Goal: Find specific page/section: Find specific page/section

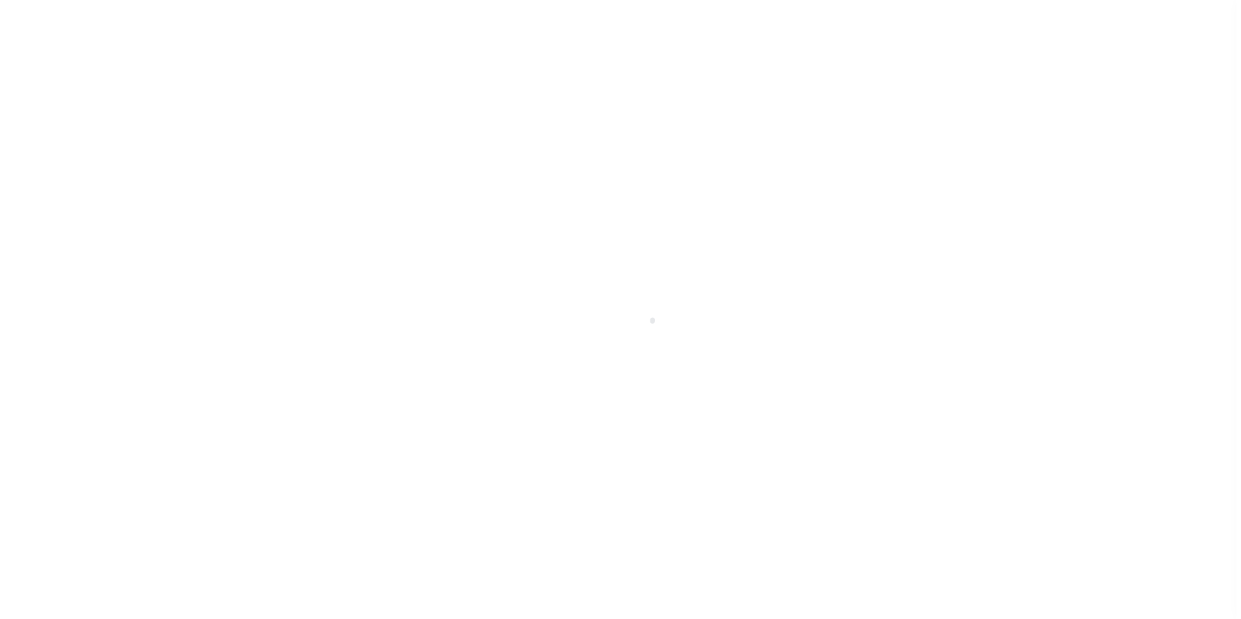
scroll to position [13, 0]
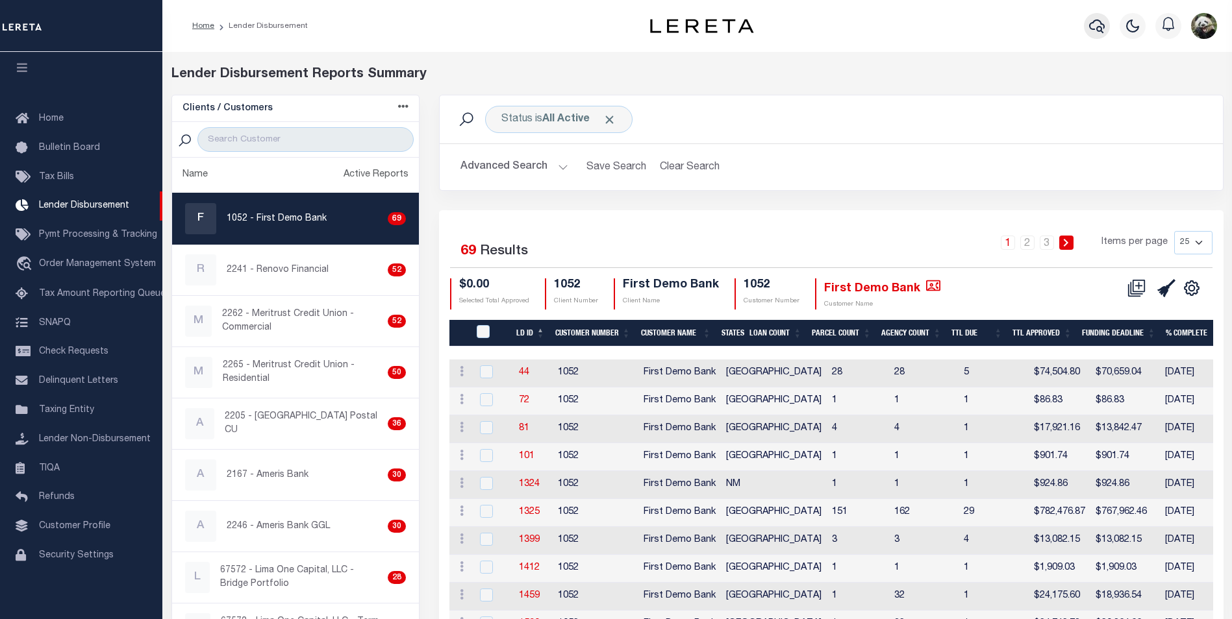
click at [1100, 29] on icon "button" at bounding box center [1097, 26] width 16 height 16
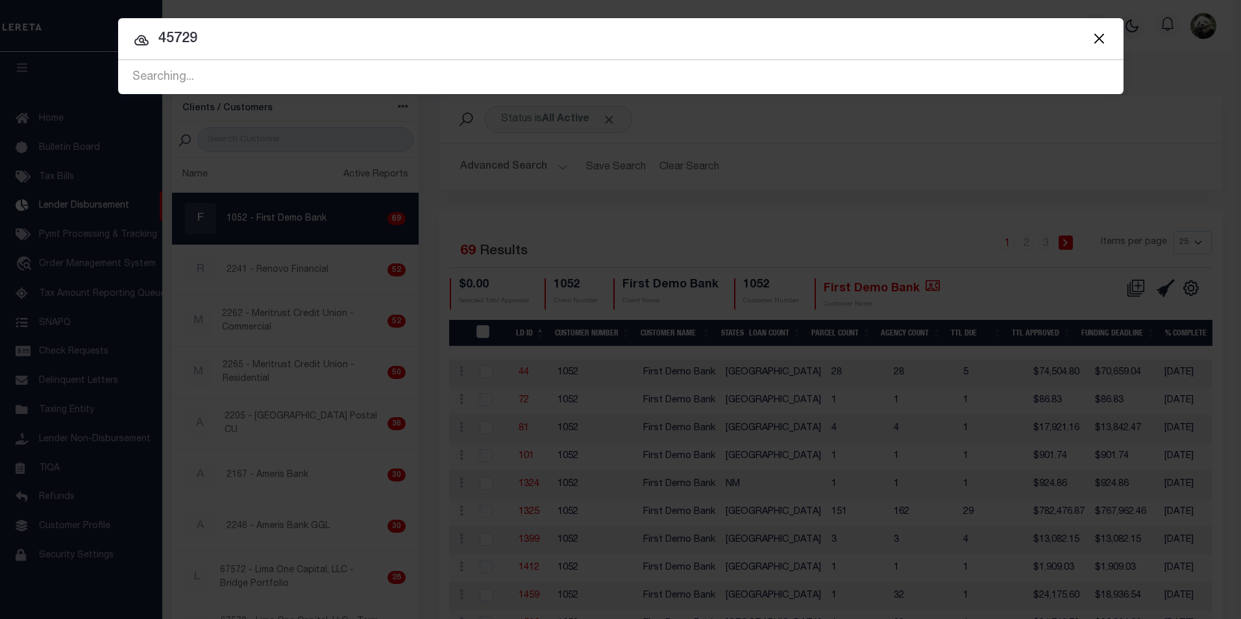
type input "45729"
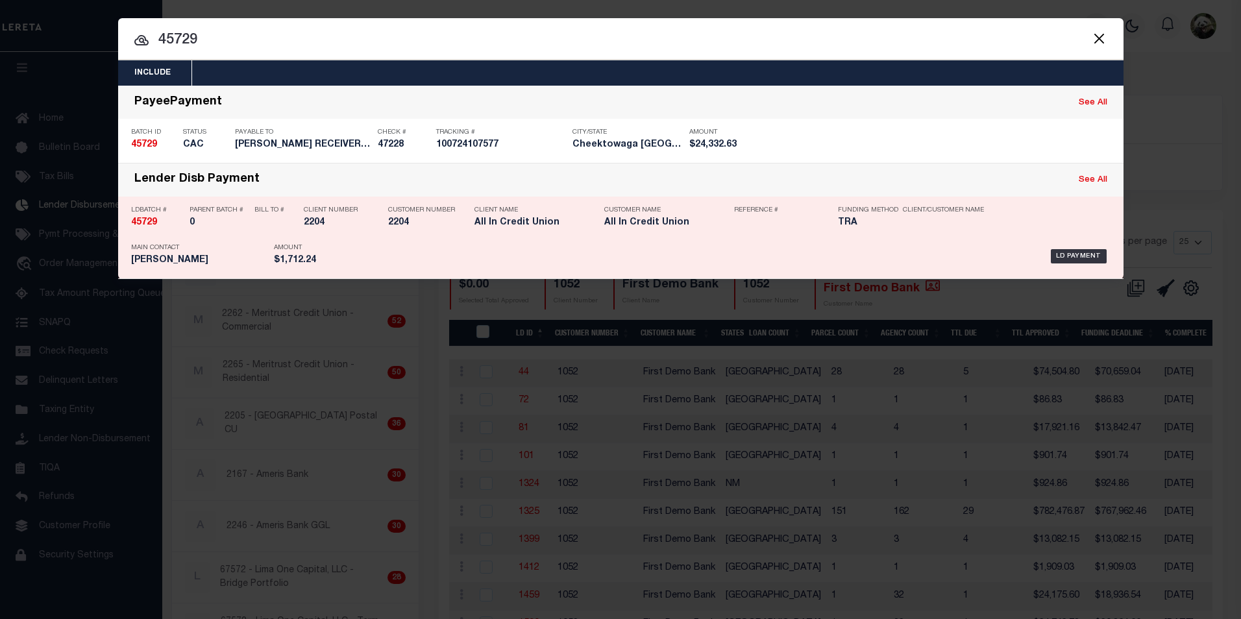
click at [709, 248] on div "LD Payment" at bounding box center [727, 257] width 765 height 38
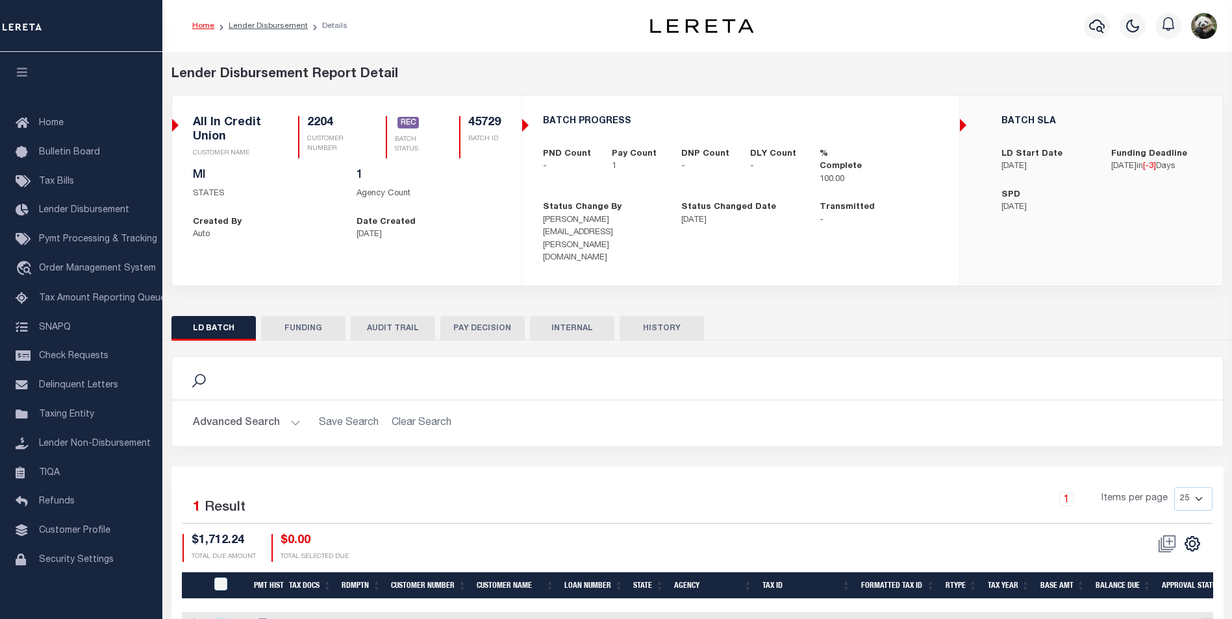
click at [303, 316] on button "FUNDING" at bounding box center [303, 328] width 84 height 25
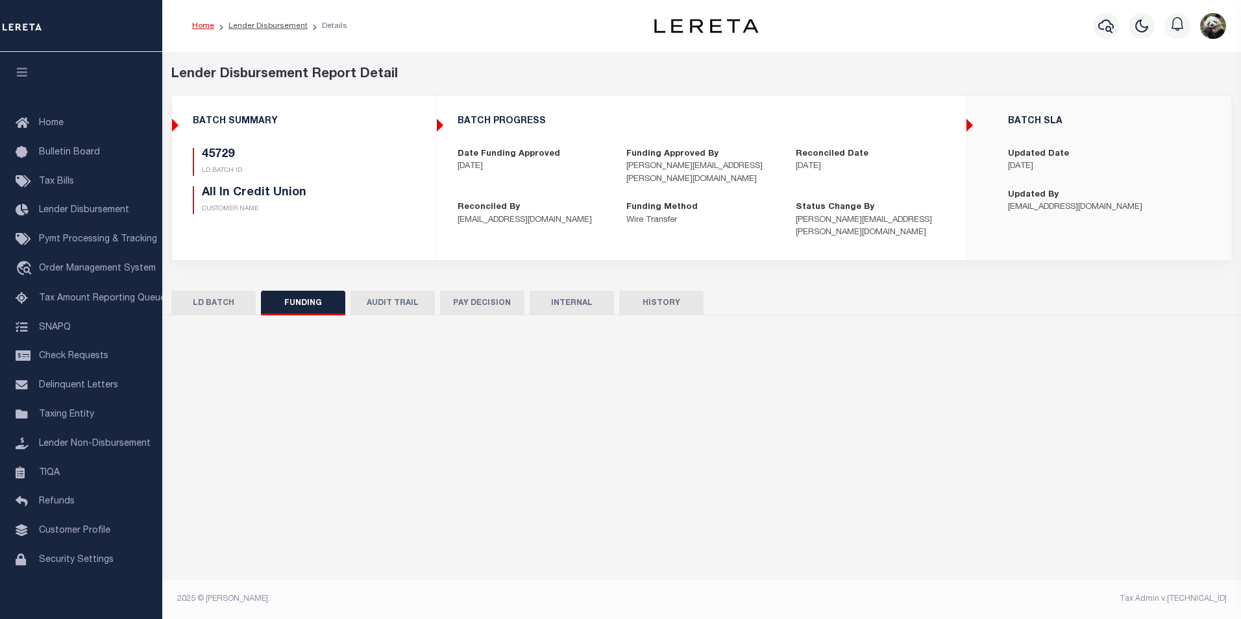
type input "$1,712.24"
type input "$0"
type input "[DATE]"
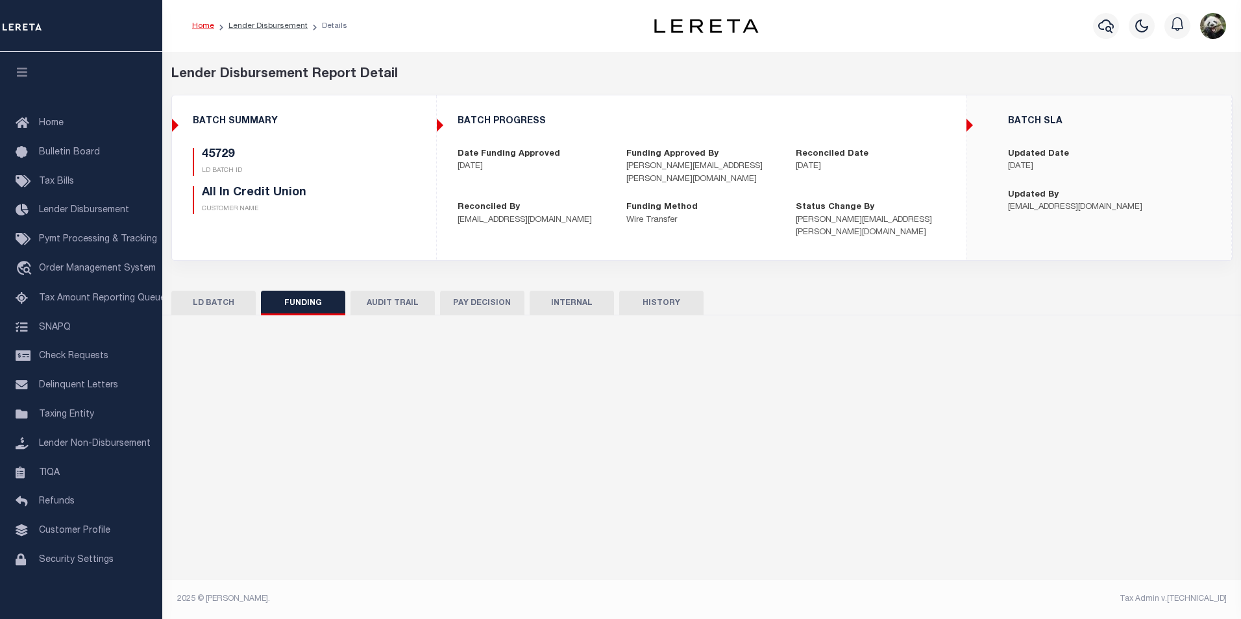
type input "20250904MMQFMP2700309609041511FT03"
type input "[DATE]"
select select "100"
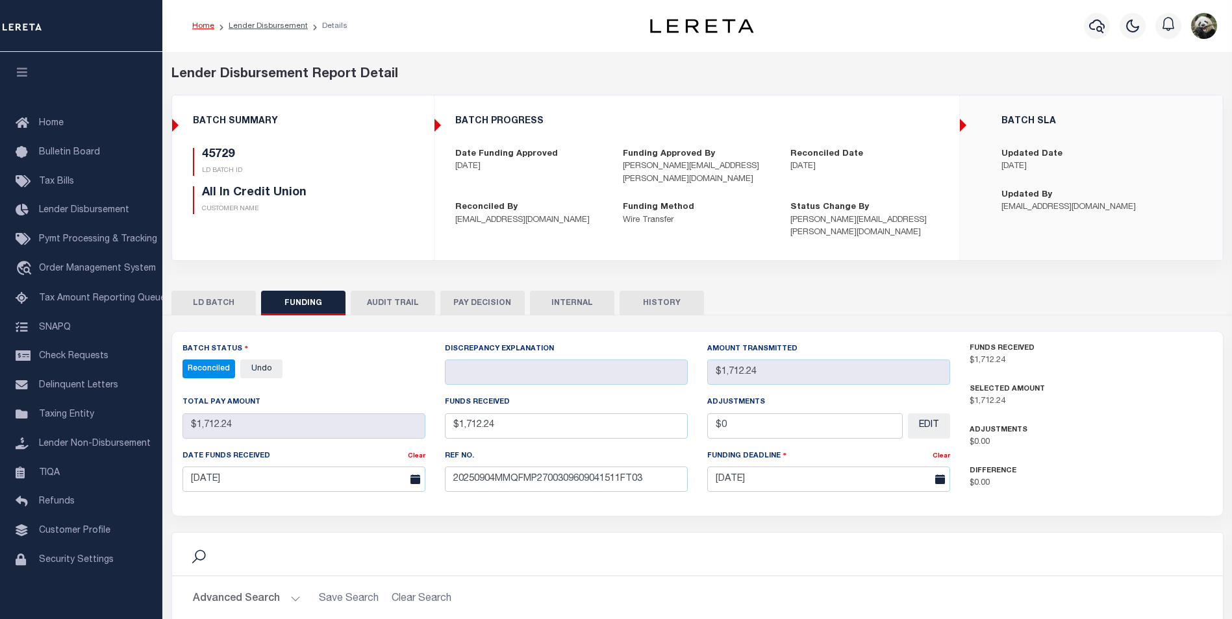
select select "100"
click at [1091, 24] on icon "button" at bounding box center [1097, 26] width 16 height 14
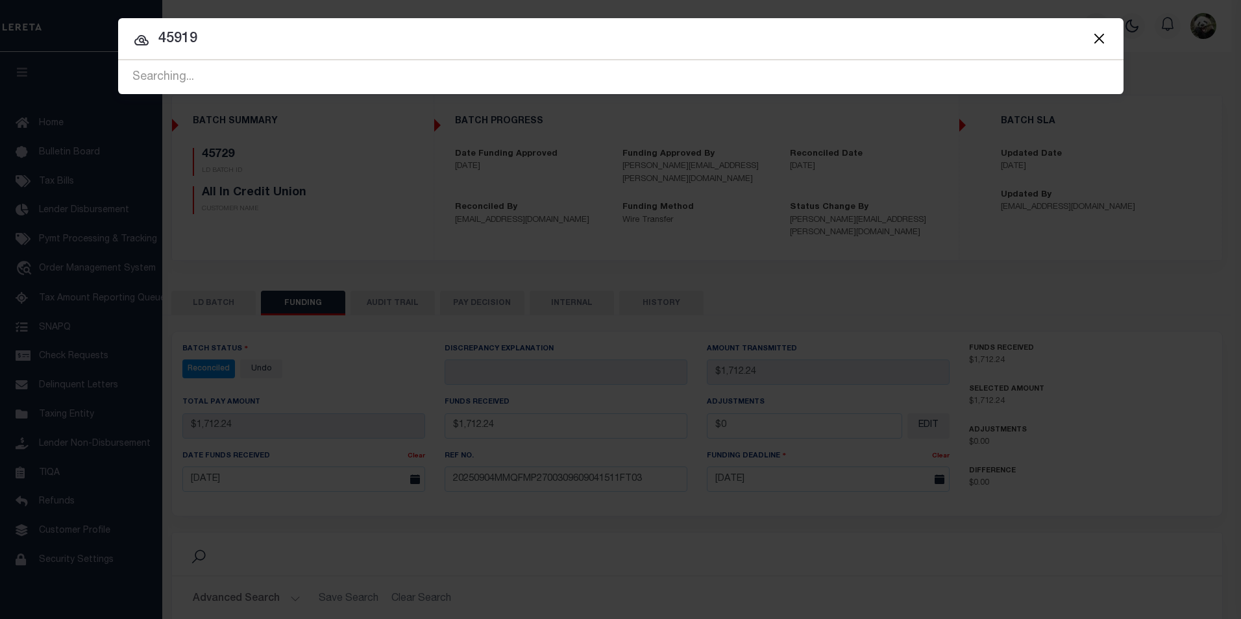
type input "45919"
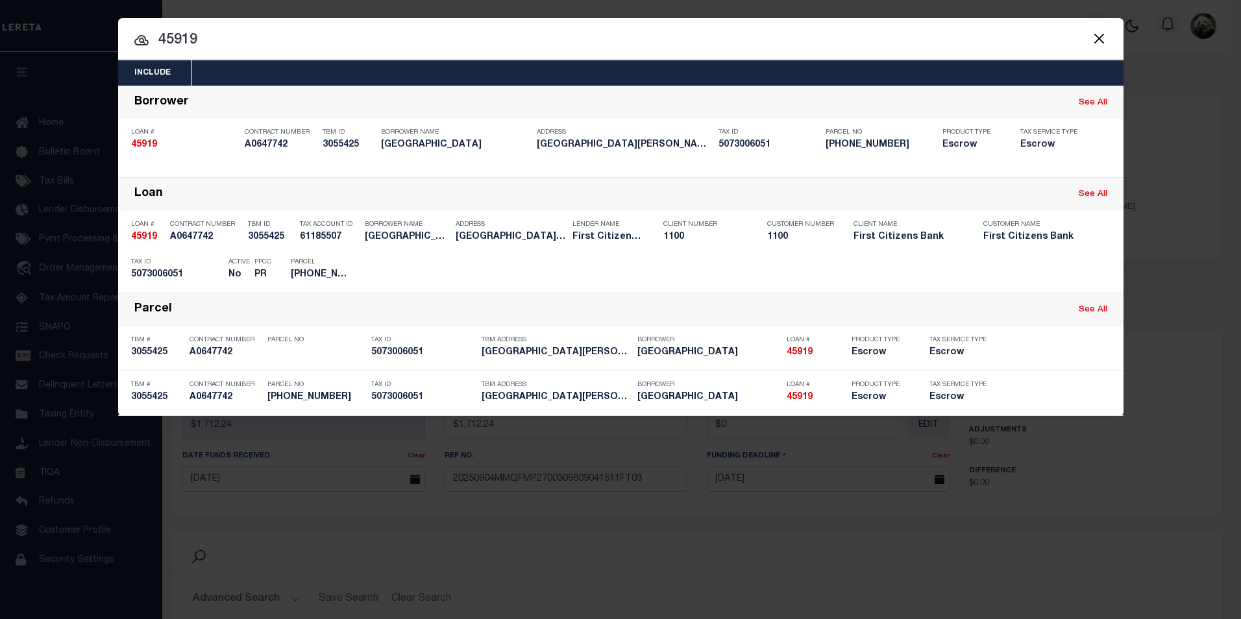
click at [1106, 32] on button "Close" at bounding box center [1099, 38] width 17 height 17
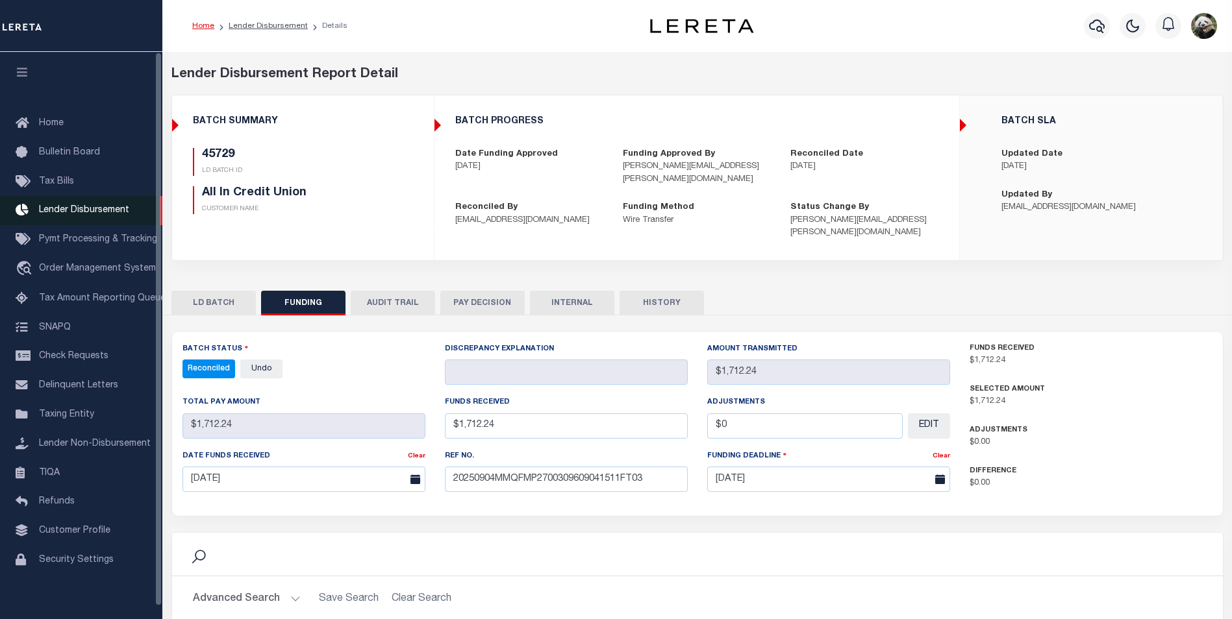
click at [84, 213] on span "Lender Disbursement" at bounding box center [84, 210] width 90 height 9
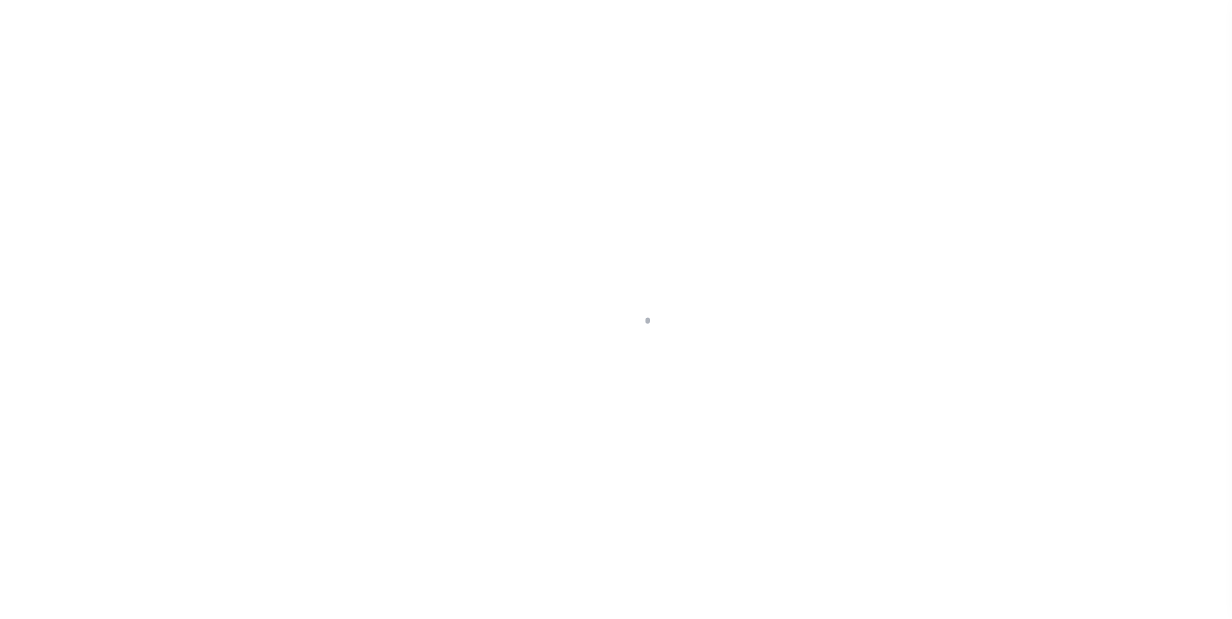
scroll to position [13, 0]
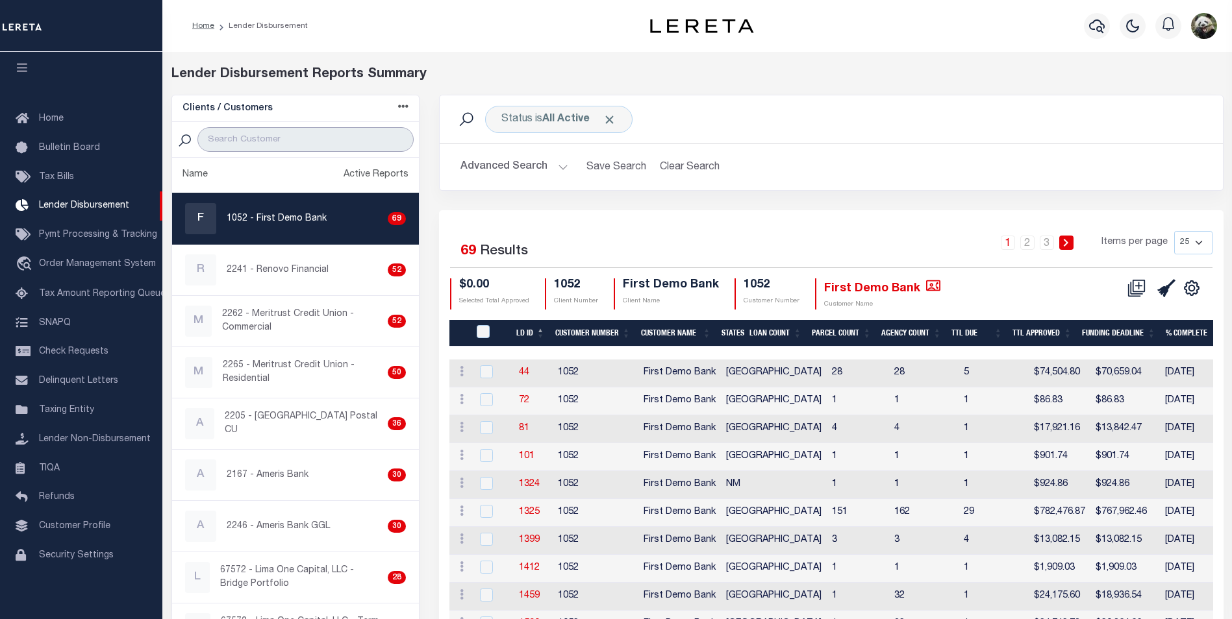
click at [288, 137] on input "search" at bounding box center [305, 139] width 216 height 25
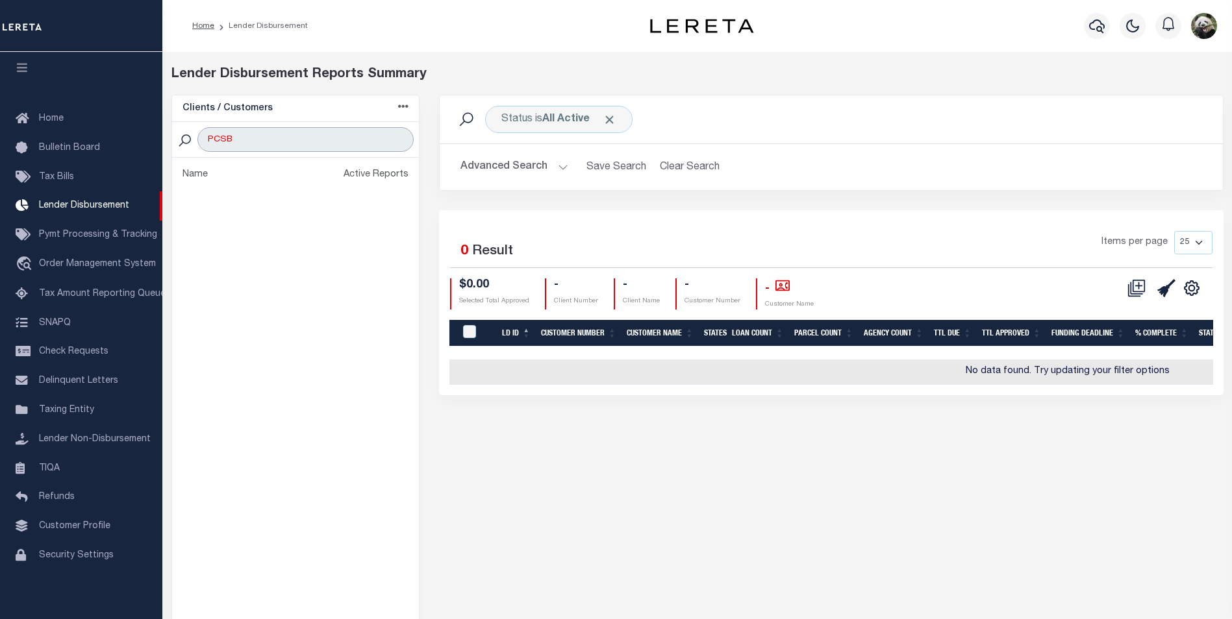
type input "PCSB"
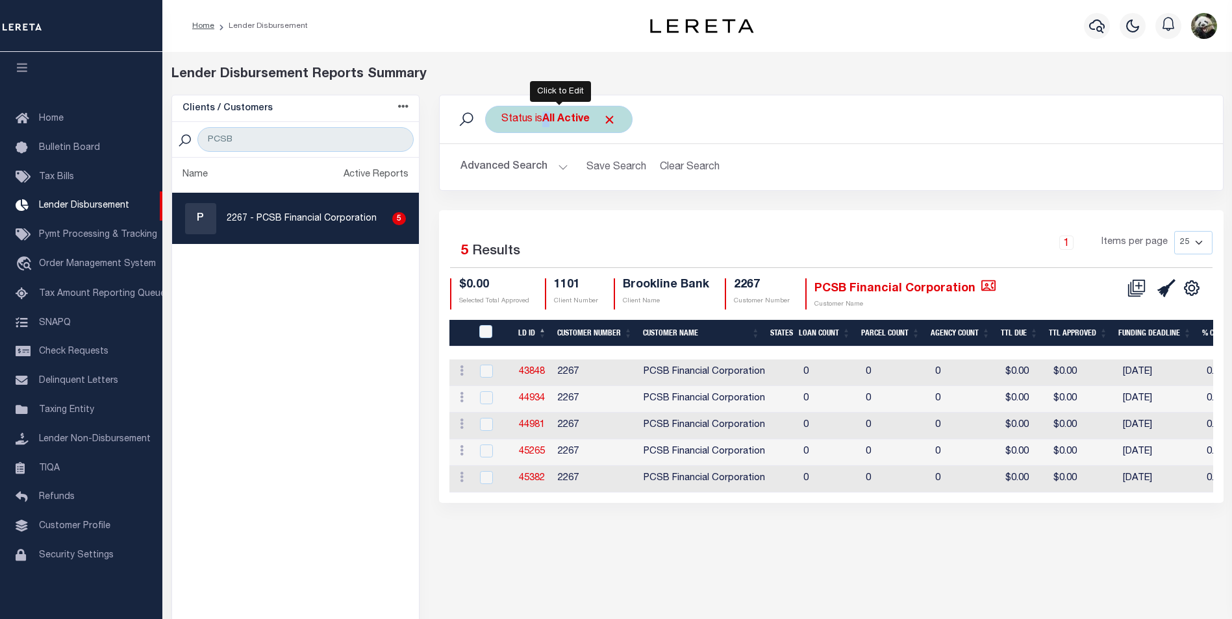
click at [549, 128] on div "Status is All Active" at bounding box center [558, 119] width 147 height 27
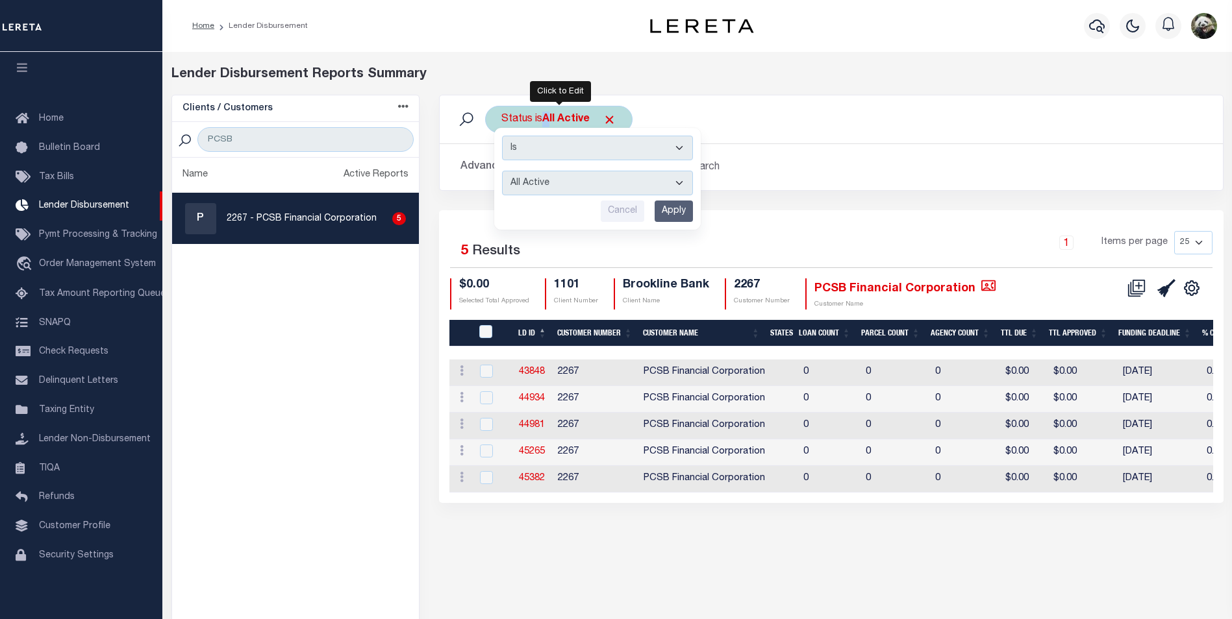
drag, startPoint x: 570, startPoint y: 190, endPoint x: 562, endPoint y: 195, distance: 9.9
click at [570, 190] on select "All Active Approval In Progress Batching In Progress Complete Do Not Pay Escrow…" at bounding box center [597, 183] width 191 height 25
select select "REC"
click at [502, 171] on select "All Active Approval In Progress Batching In Progress Complete Do Not Pay Escrow…" at bounding box center [597, 183] width 191 height 25
click at [680, 210] on input "Apply" at bounding box center [673, 211] width 38 height 21
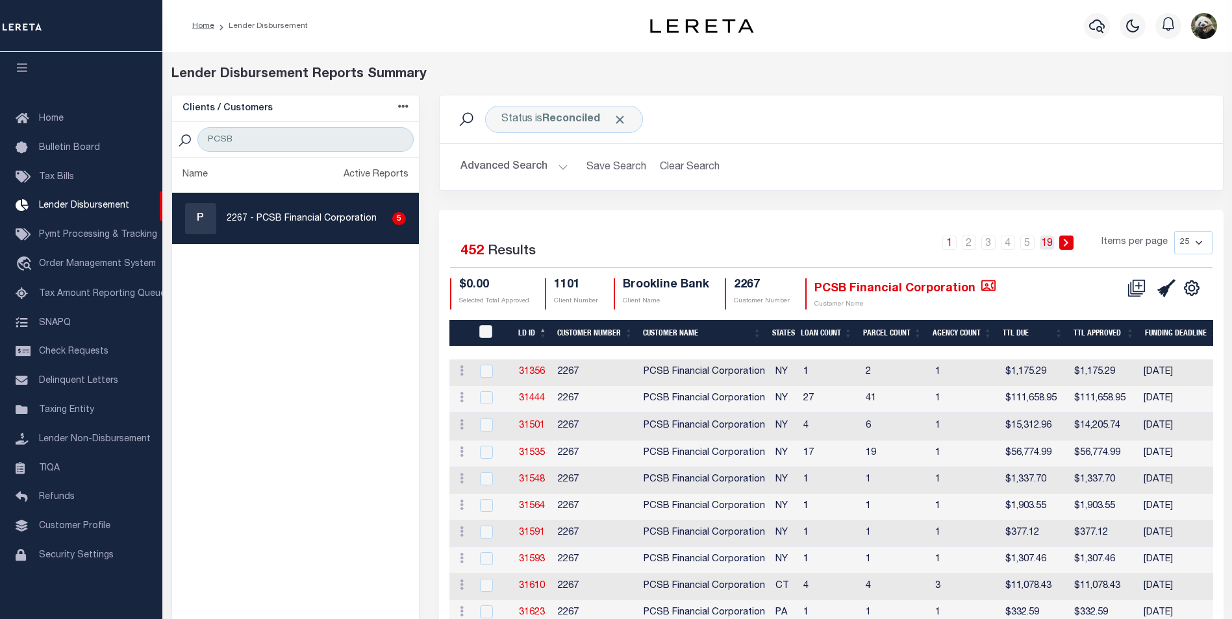
click at [1053, 243] on link "19" at bounding box center [1046, 243] width 14 height 14
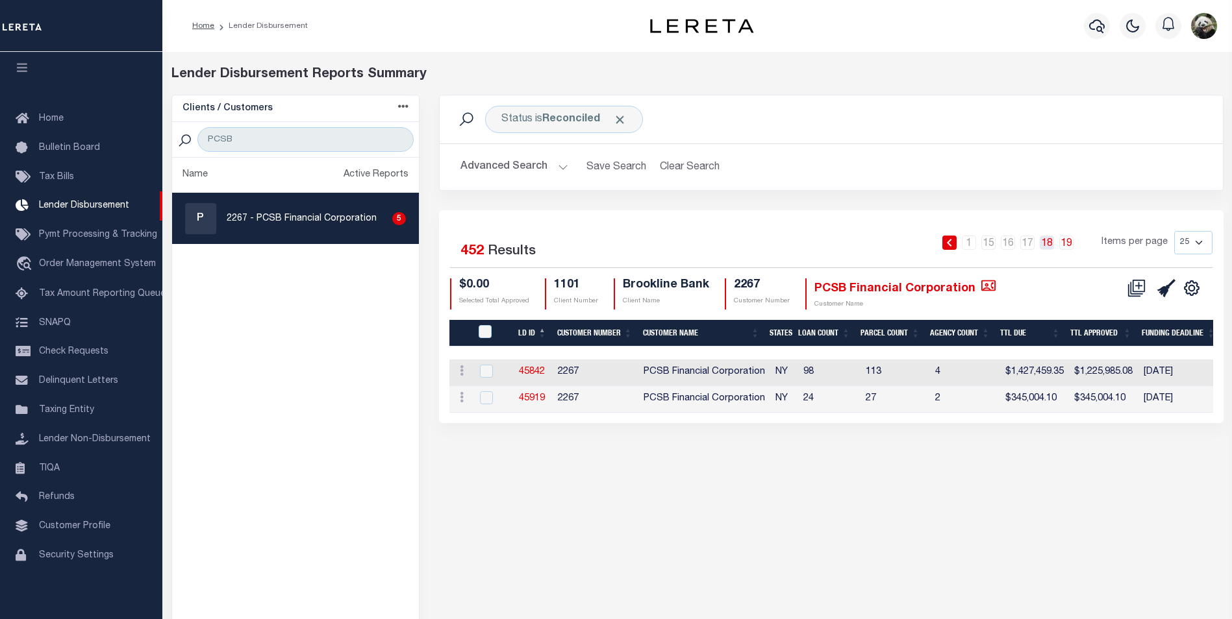
click at [1051, 247] on link "18" at bounding box center [1046, 243] width 14 height 14
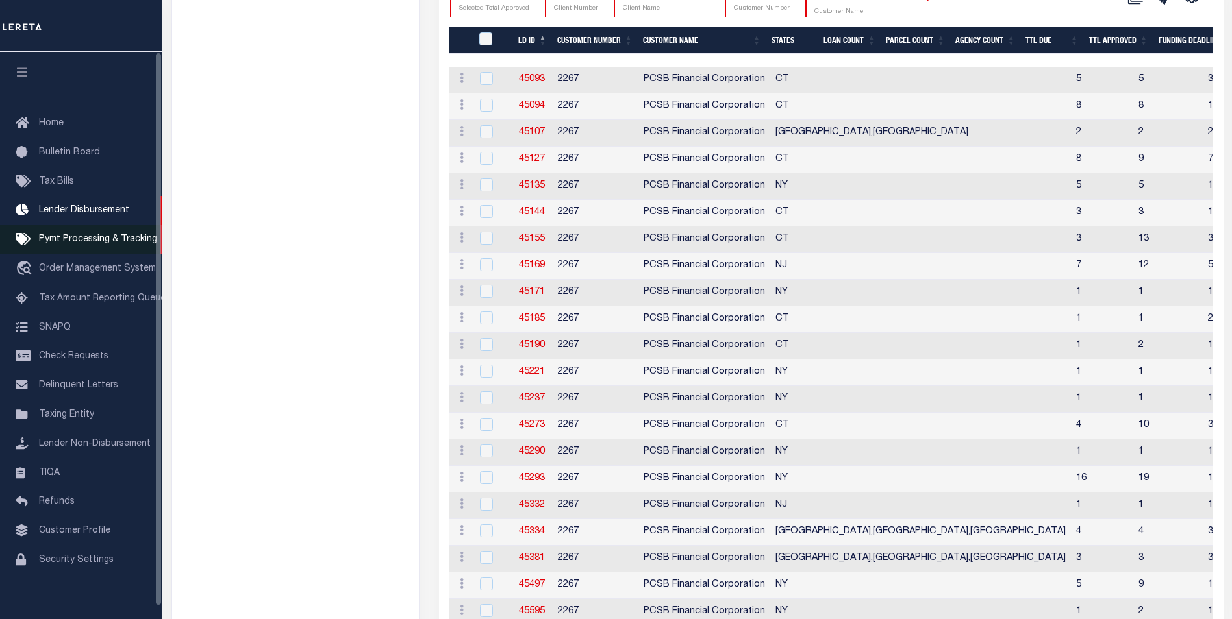
scroll to position [269, 0]
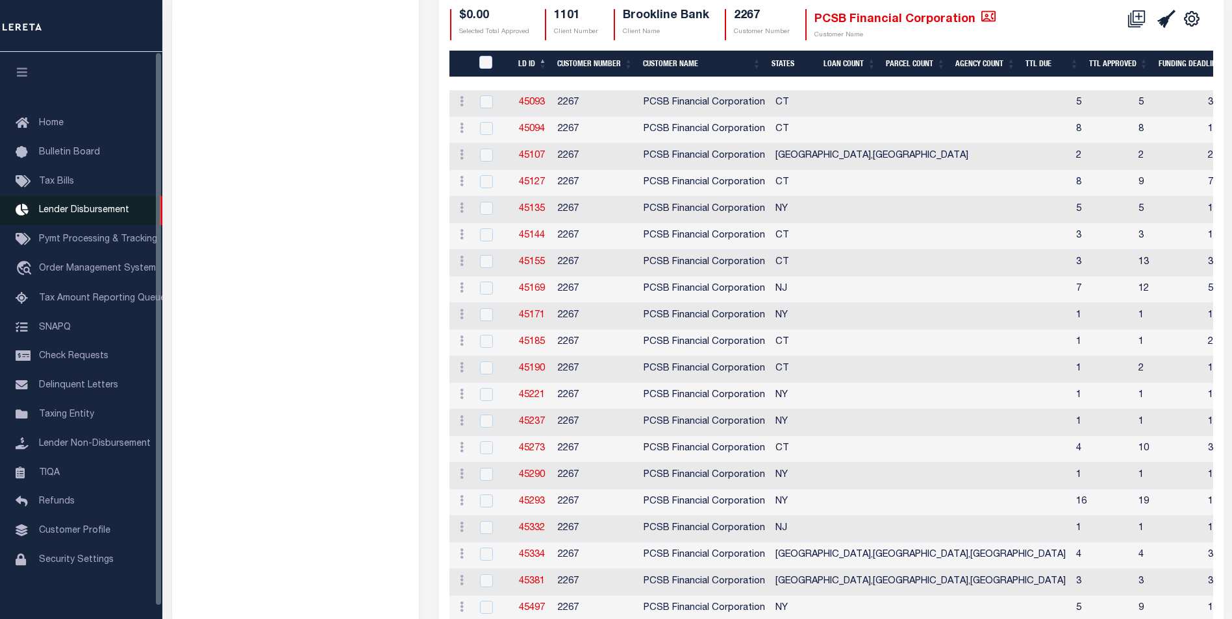
click at [99, 215] on span "Lender Disbursement" at bounding box center [84, 210] width 90 height 9
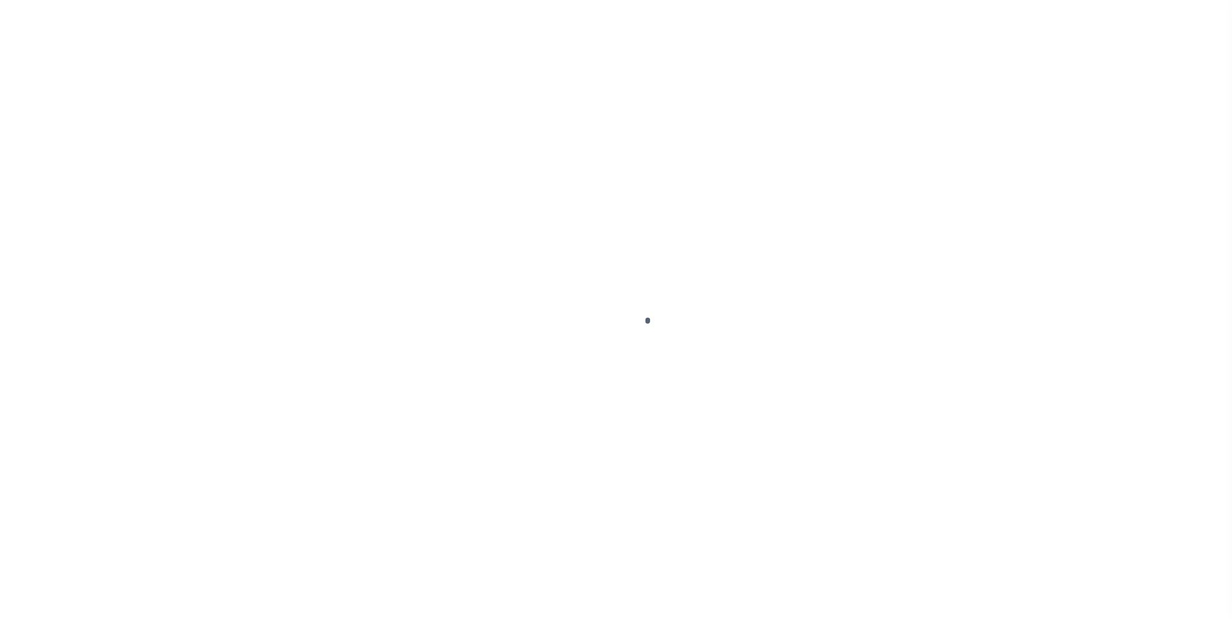
scroll to position [13, 0]
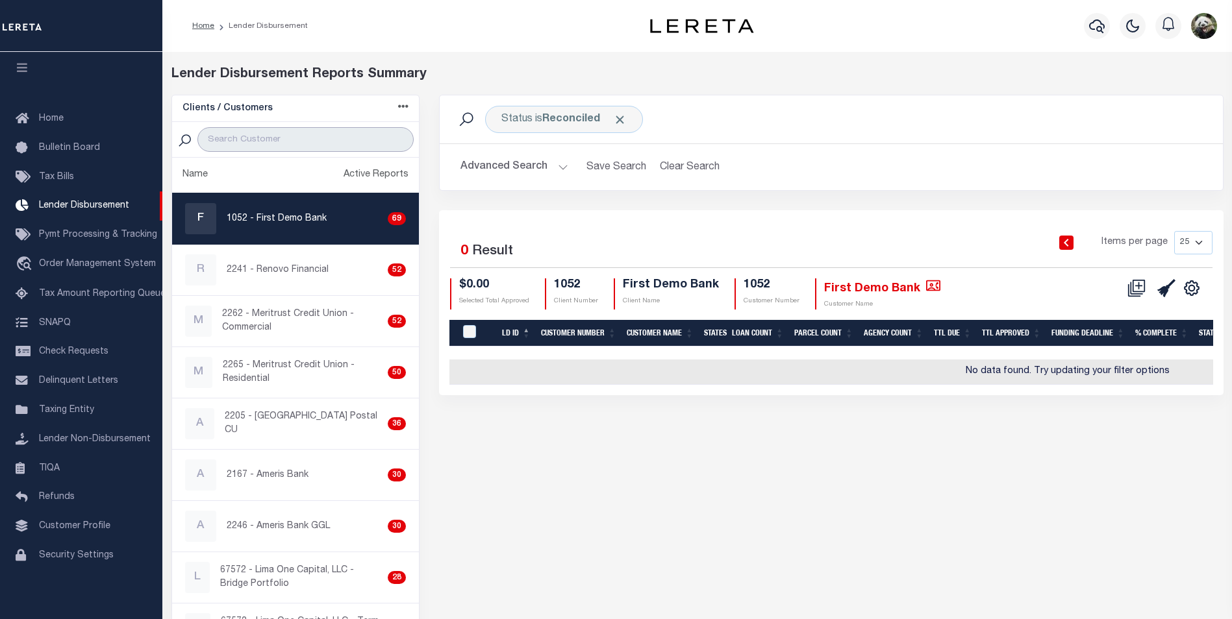
click at [242, 144] on input "search" at bounding box center [305, 139] width 216 height 25
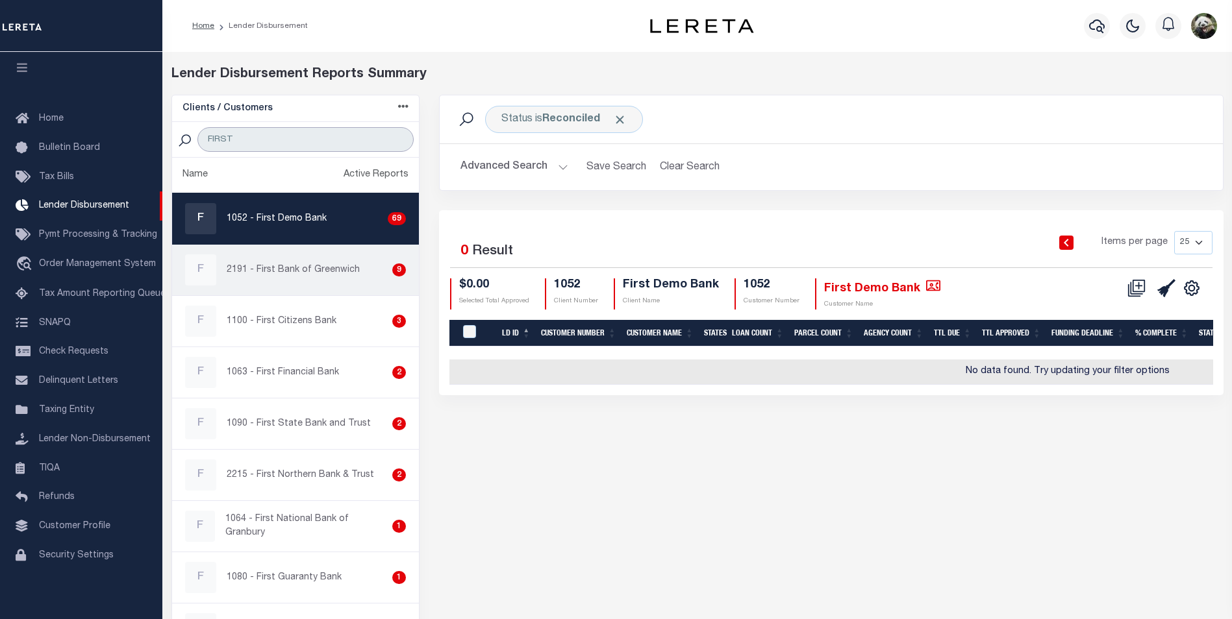
type input "FIRST"
click at [295, 269] on p "2191 - First Bank of Greenwich" at bounding box center [293, 271] width 133 height 14
checkbox input "true"
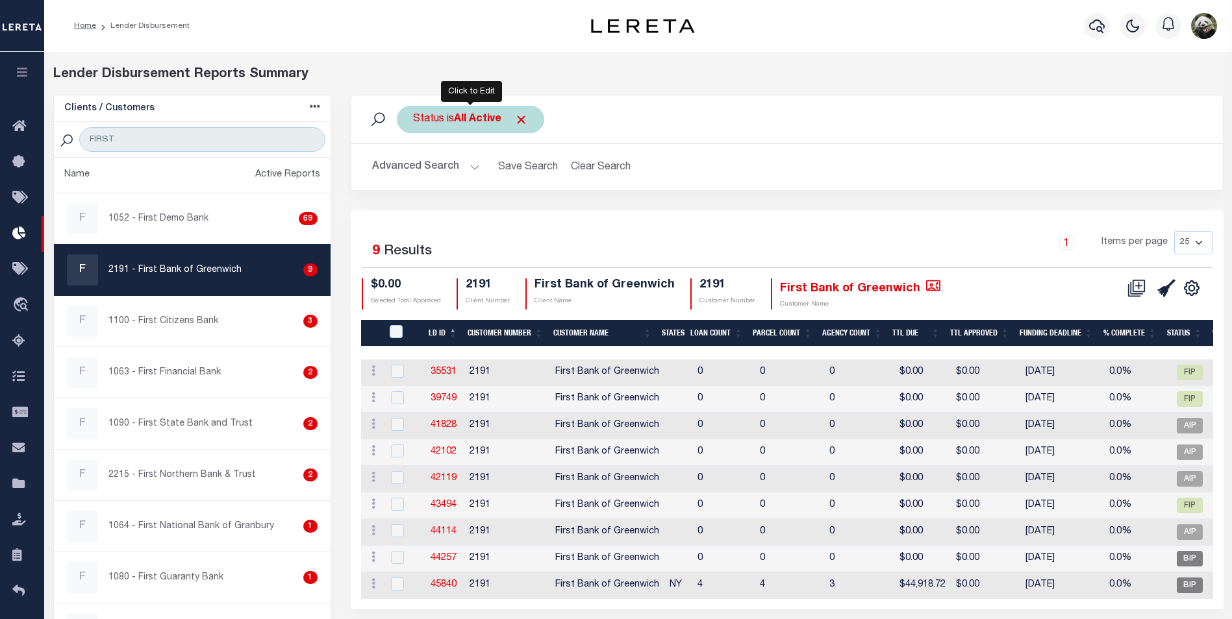
click at [425, 120] on div "Status is All Active" at bounding box center [470, 119] width 147 height 27
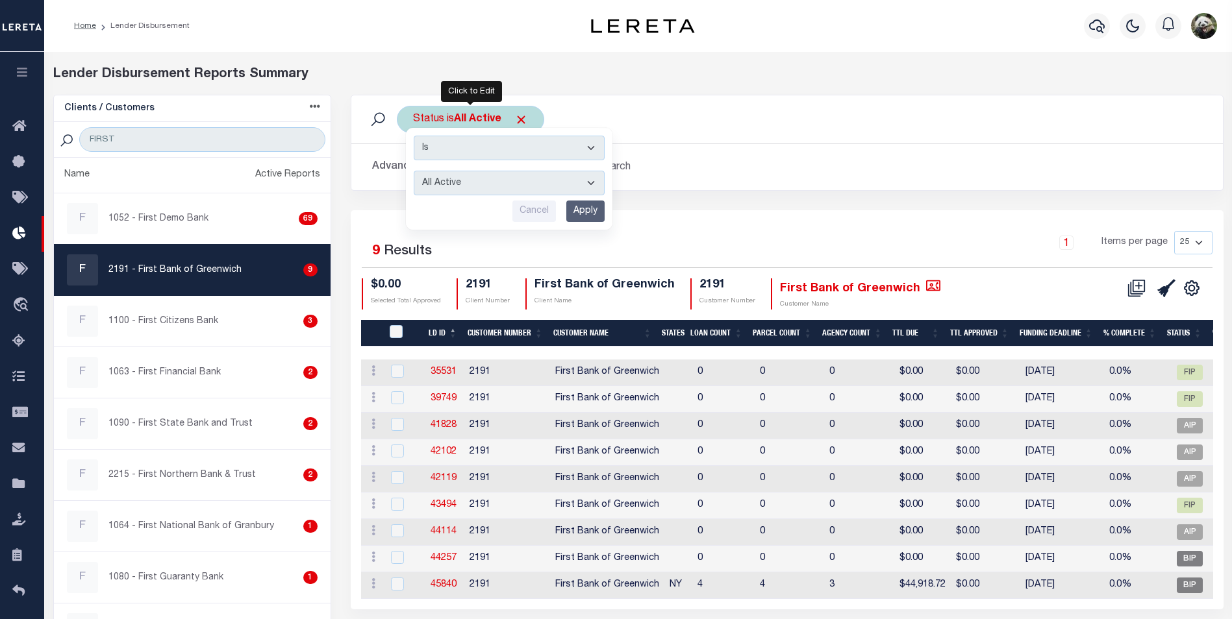
click at [458, 186] on select "All Active Approval In Progress Batching In Progress Complete Do Not Pay Escrow…" at bounding box center [509, 183] width 191 height 25
select select "REC"
click at [414, 171] on select "All Active Approval In Progress Batching In Progress Complete Do Not Pay Escrow…" at bounding box center [509, 183] width 191 height 25
click at [589, 215] on input "Apply" at bounding box center [585, 211] width 38 height 21
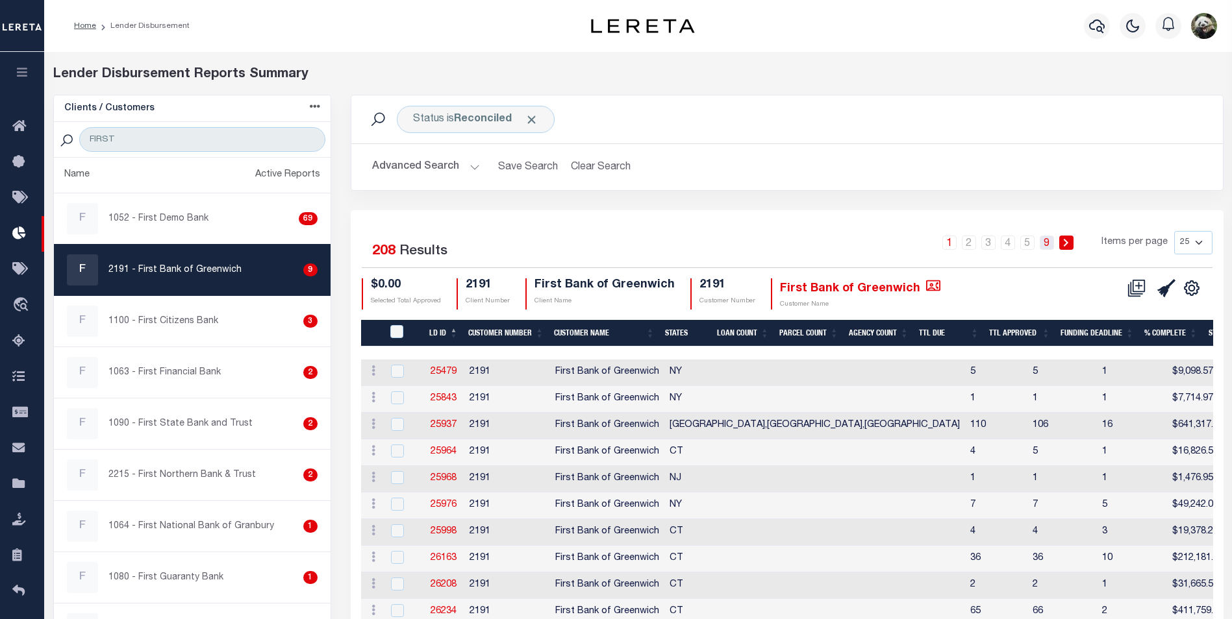
click at [1048, 243] on link "9" at bounding box center [1046, 243] width 14 height 14
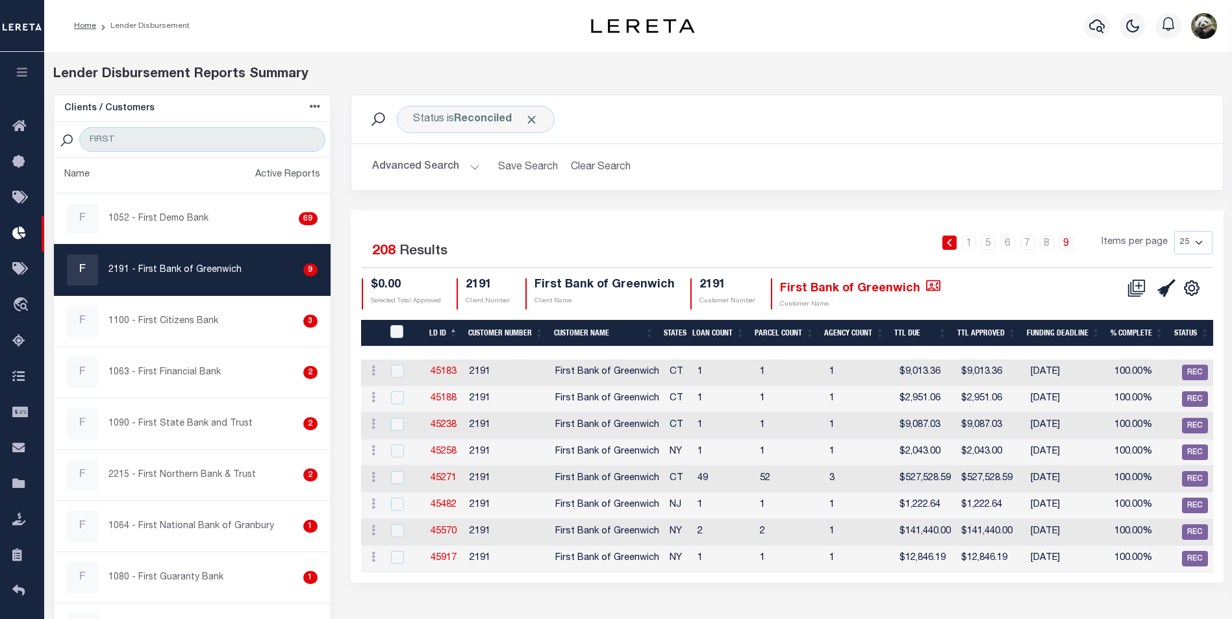
click at [1189, 245] on select "25 50 100 200" at bounding box center [1193, 242] width 38 height 23
select select "200"
click at [1174, 231] on select "25 50 100 200" at bounding box center [1193, 242] width 38 height 23
click at [179, 140] on input "FIRST" at bounding box center [201, 139] width 245 height 25
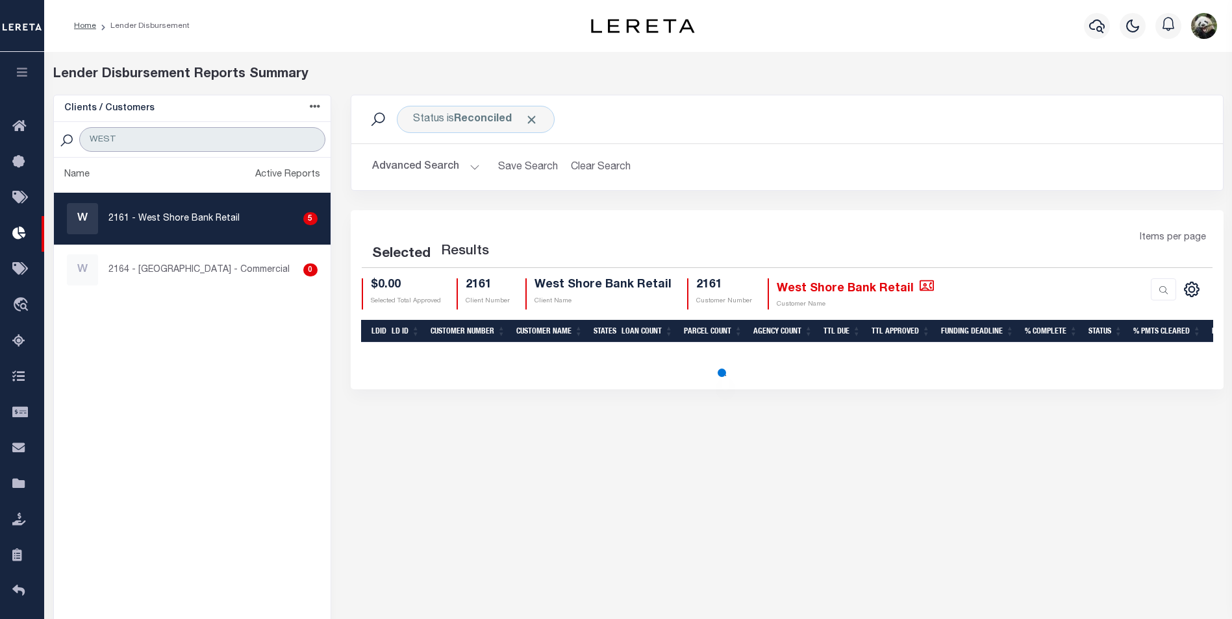
type input "WEST SHORE"
select select "200"
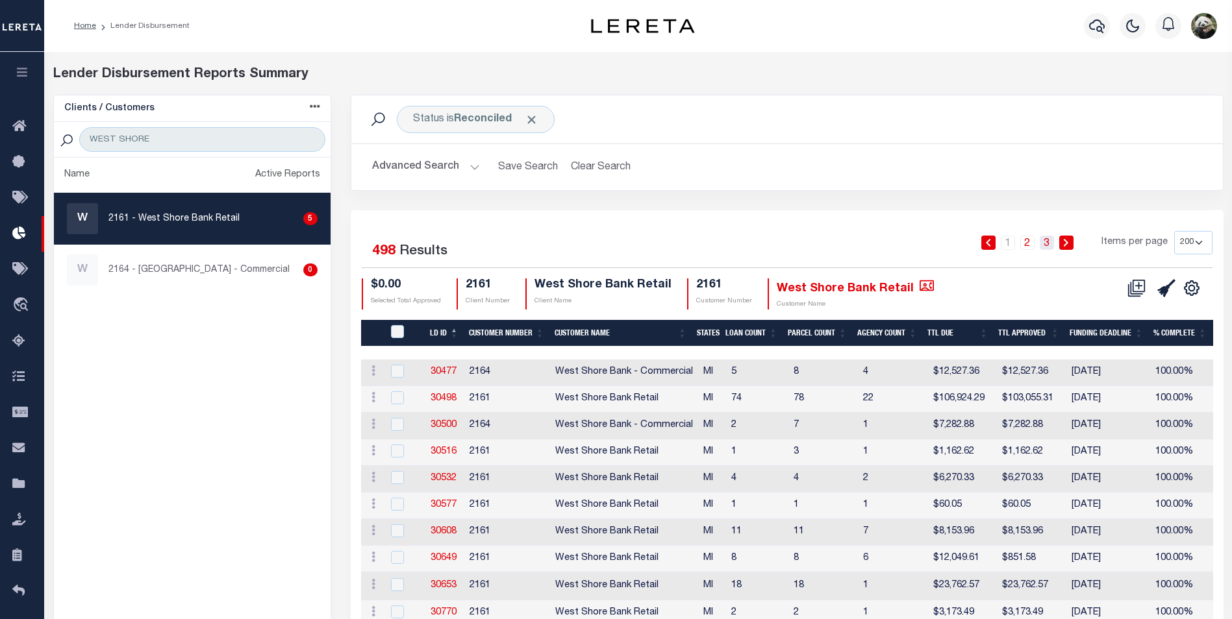
click at [1050, 245] on link "3" at bounding box center [1046, 243] width 14 height 14
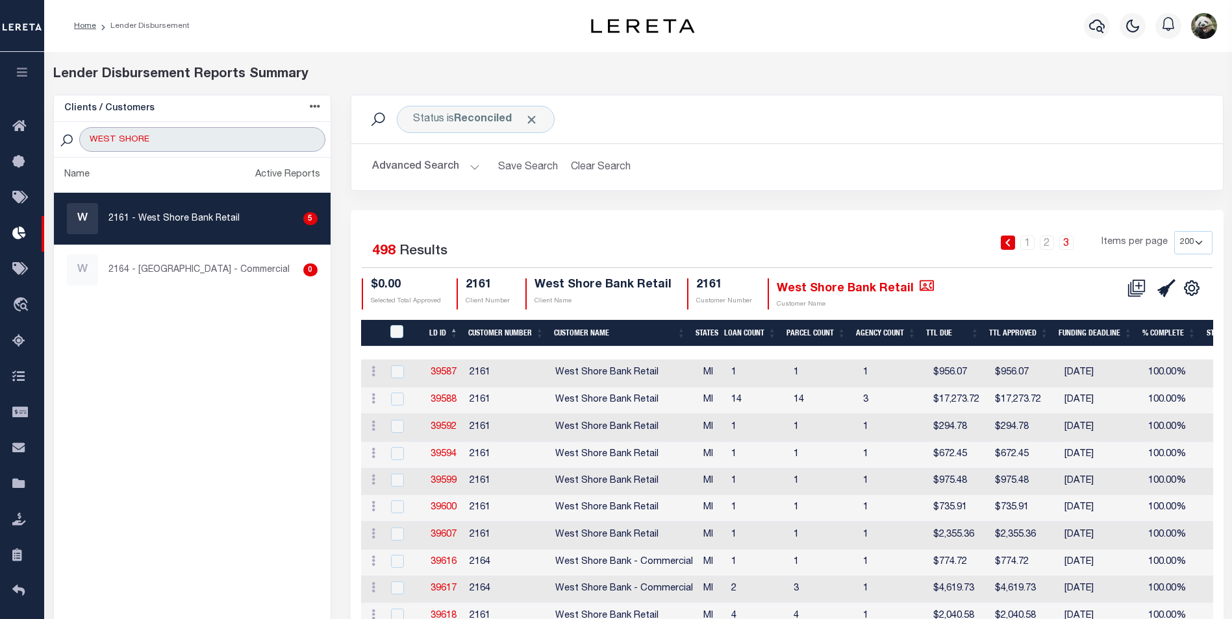
click at [159, 136] on input "WEST SHORE" at bounding box center [201, 139] width 245 height 25
type input "LIMA"
select select "200"
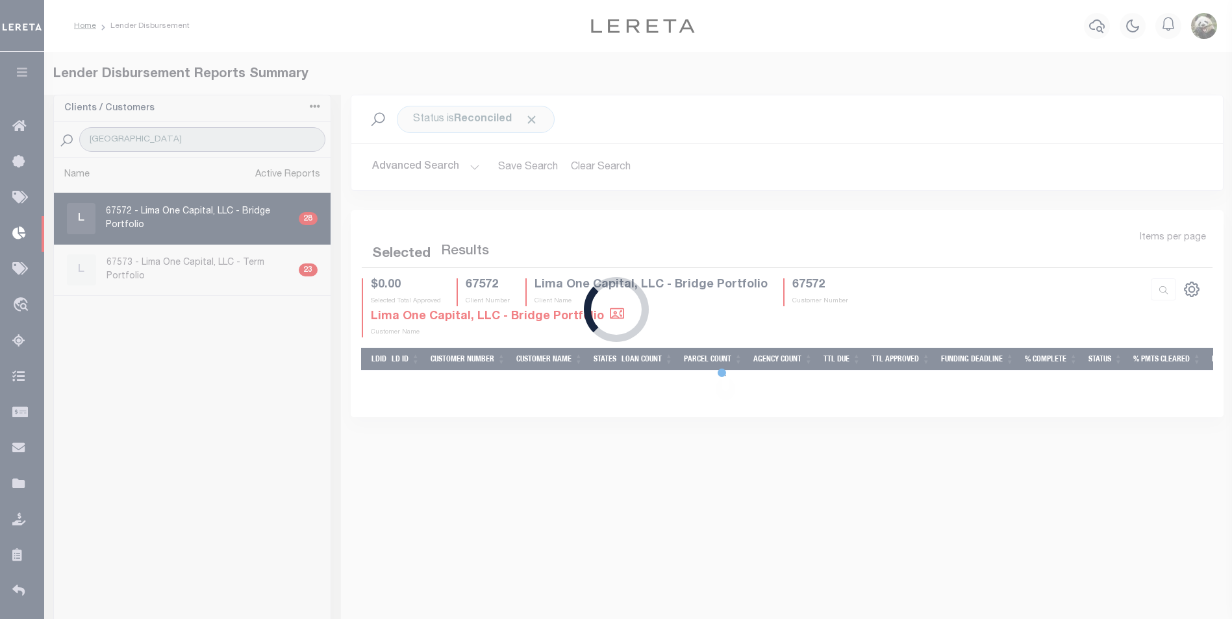
select select "200"
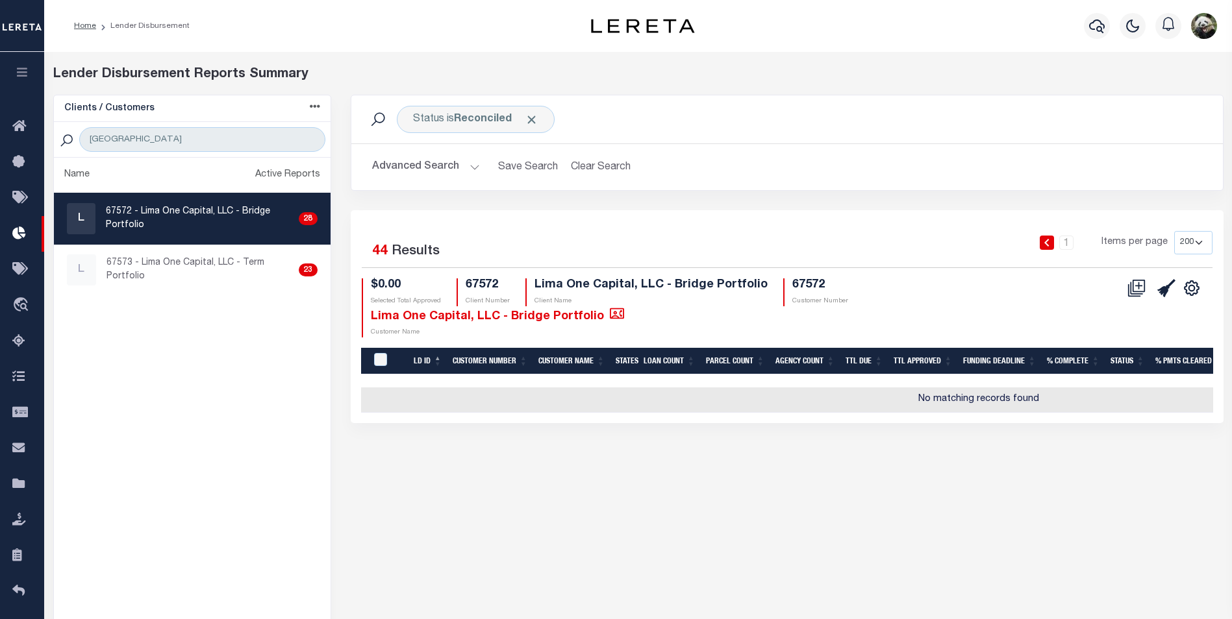
click at [178, 223] on p "67572 - Lima One Capital, LLC - Bridge Portfolio" at bounding box center [200, 218] width 188 height 27
checkbox input "true"
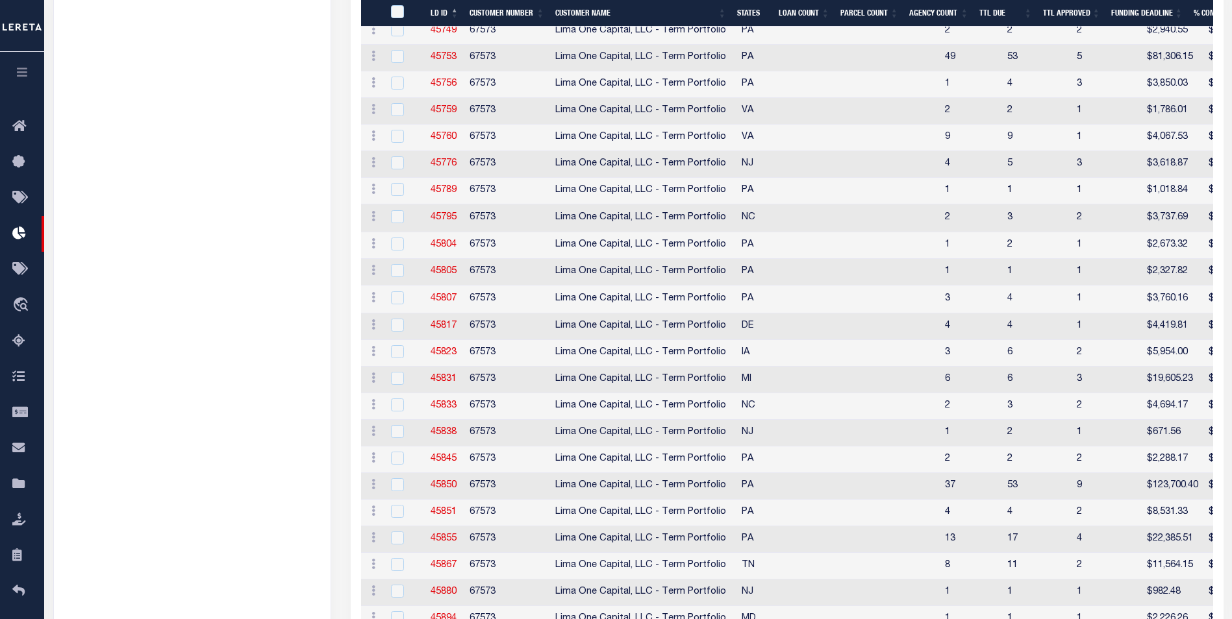
scroll to position [1006, 0]
